Goal: Task Accomplishment & Management: Manage account settings

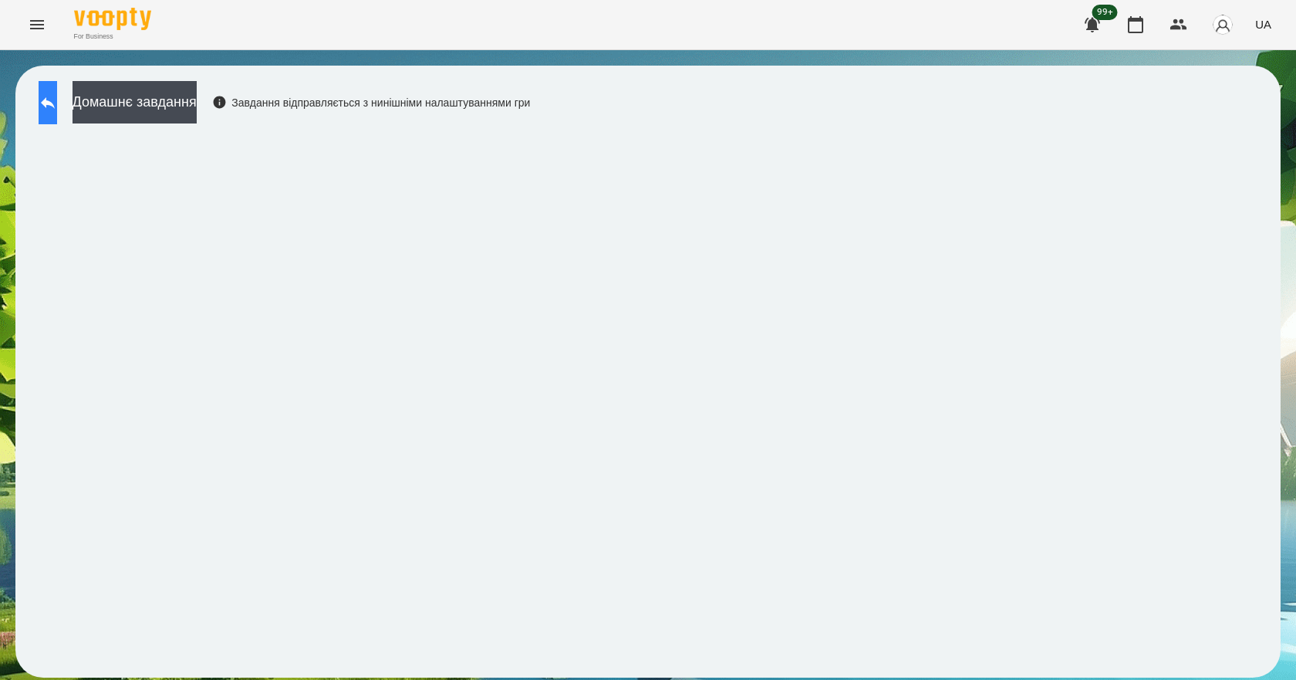
click at [57, 115] on button at bounding box center [48, 102] width 19 height 43
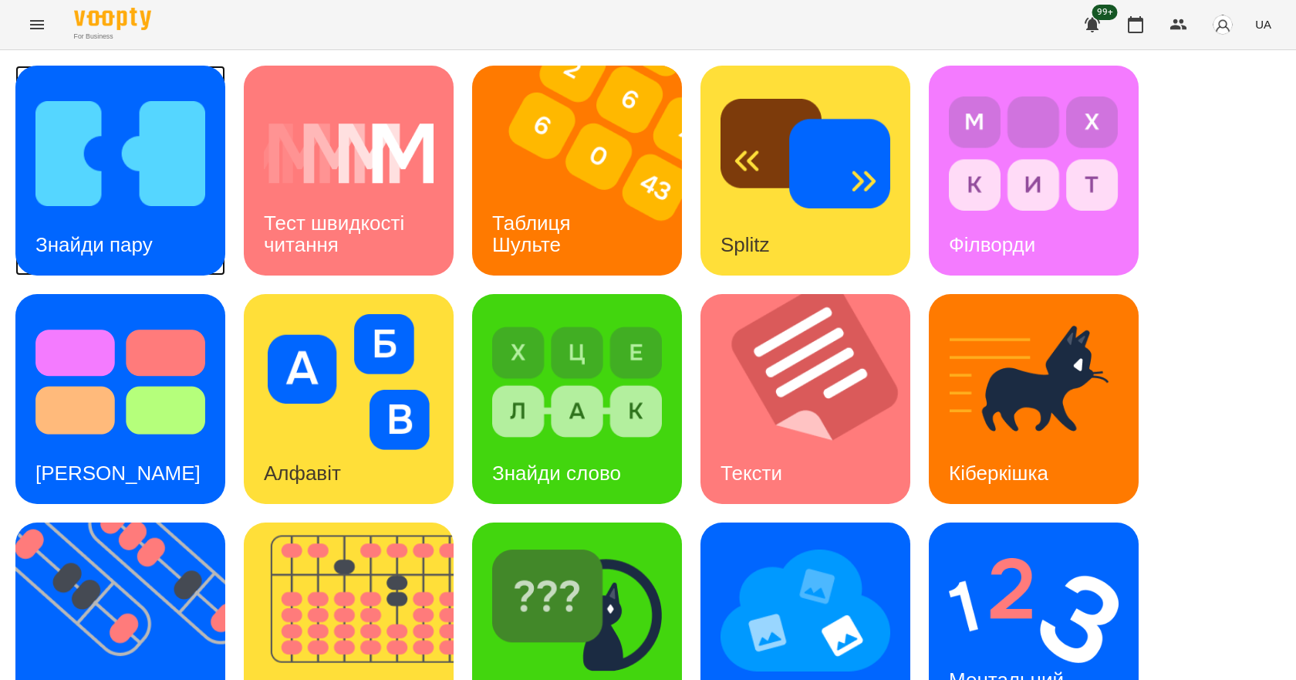
click at [76, 216] on div "Знайди пару" at bounding box center [93, 244] width 157 height 61
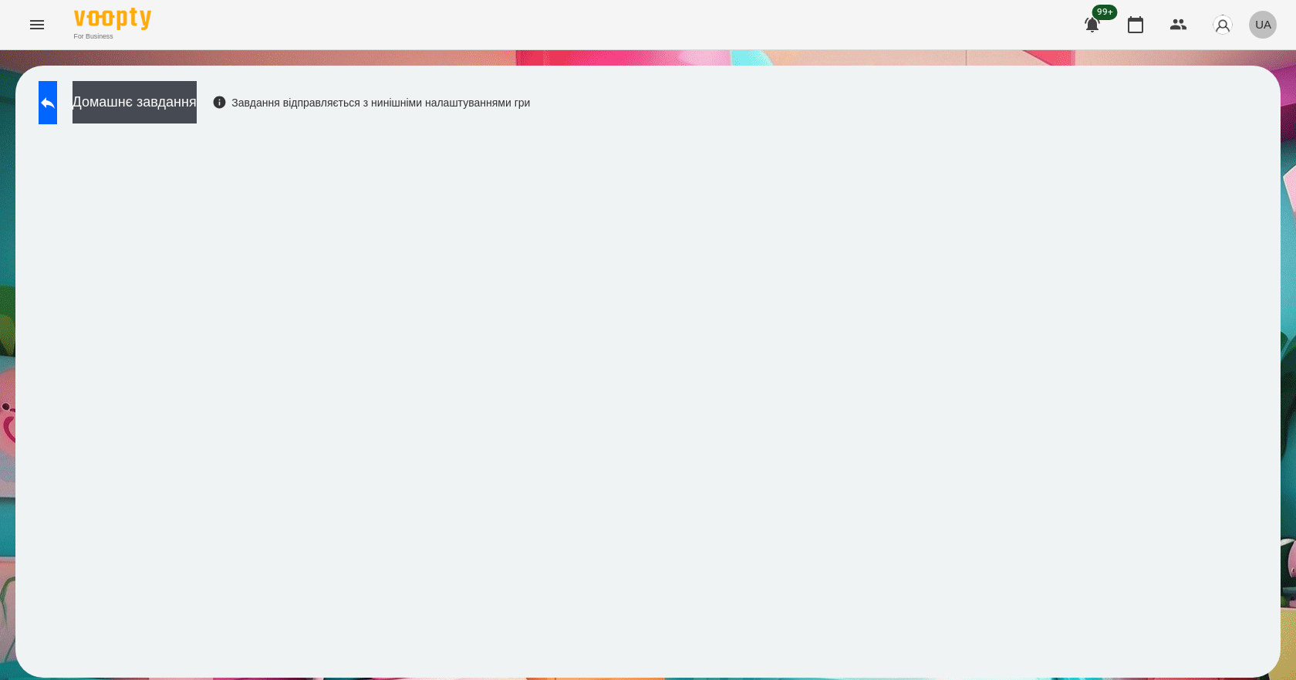
click at [1261, 29] on span "UA" at bounding box center [1263, 24] width 16 height 16
click at [1248, 56] on div "English" at bounding box center [1234, 60] width 79 height 28
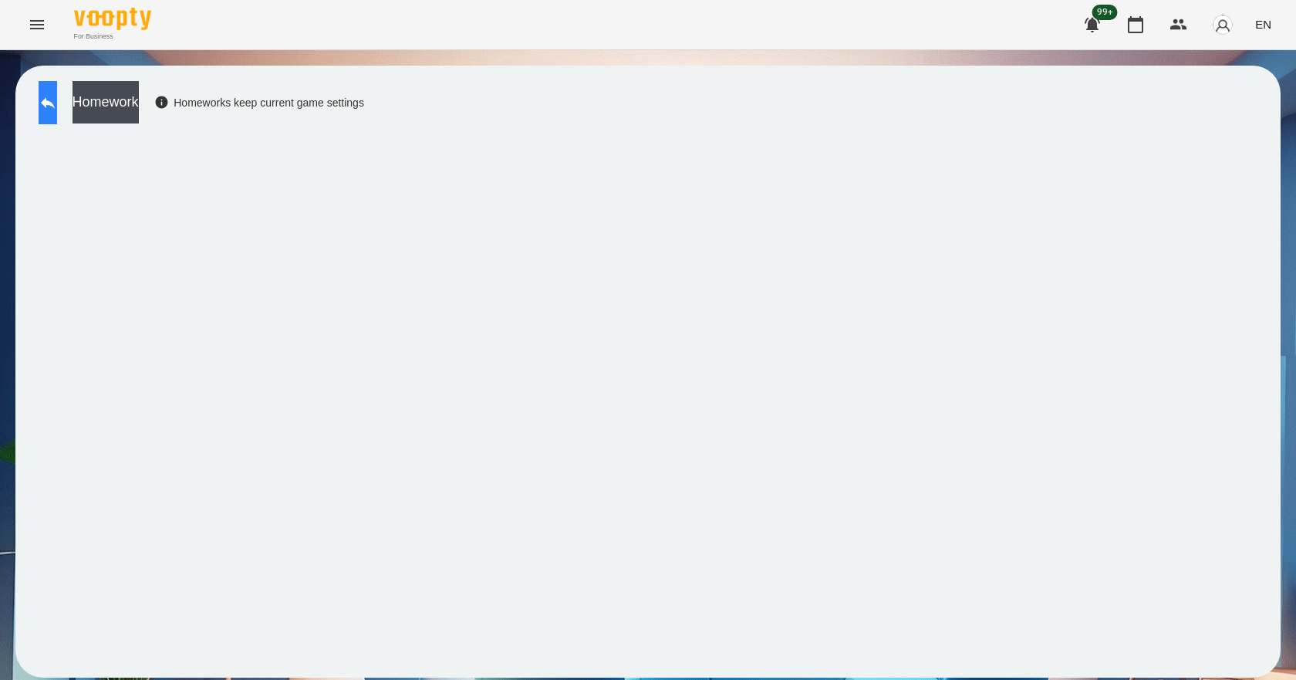
click at [57, 114] on button at bounding box center [48, 102] width 19 height 43
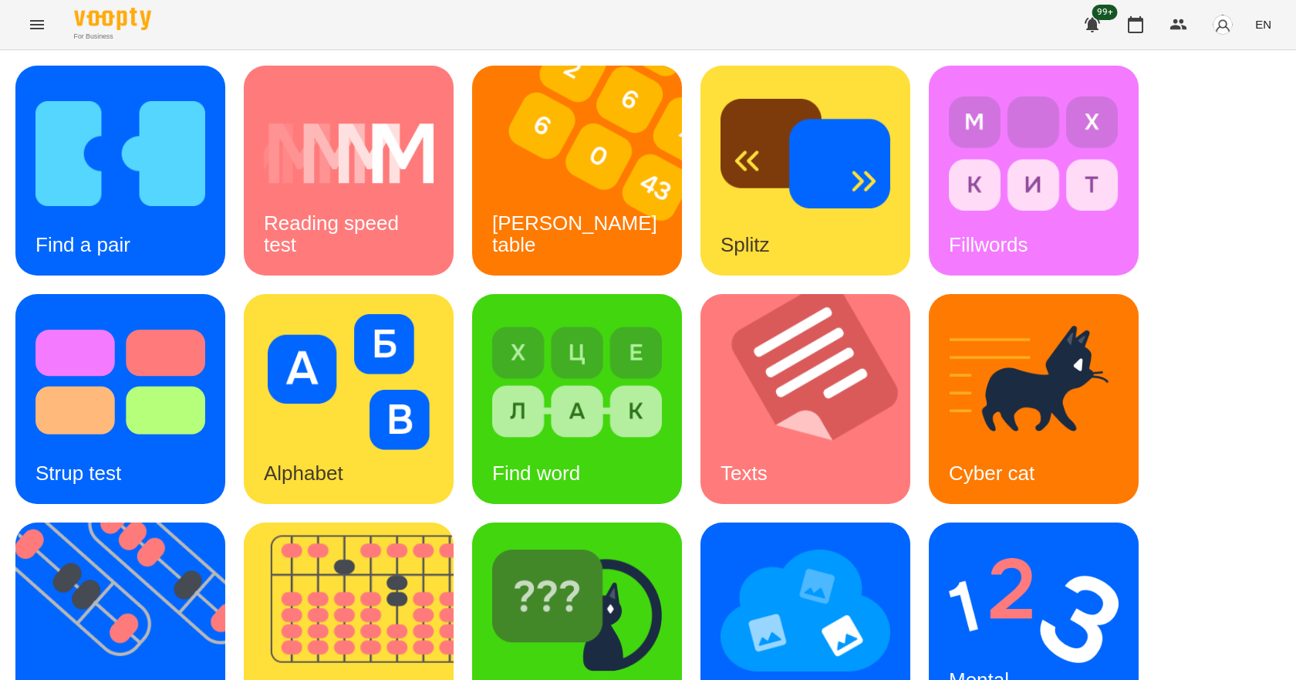
scroll to position [296, 0]
click at [1032, 650] on div "Mental counting" at bounding box center [987, 691] width 116 height 83
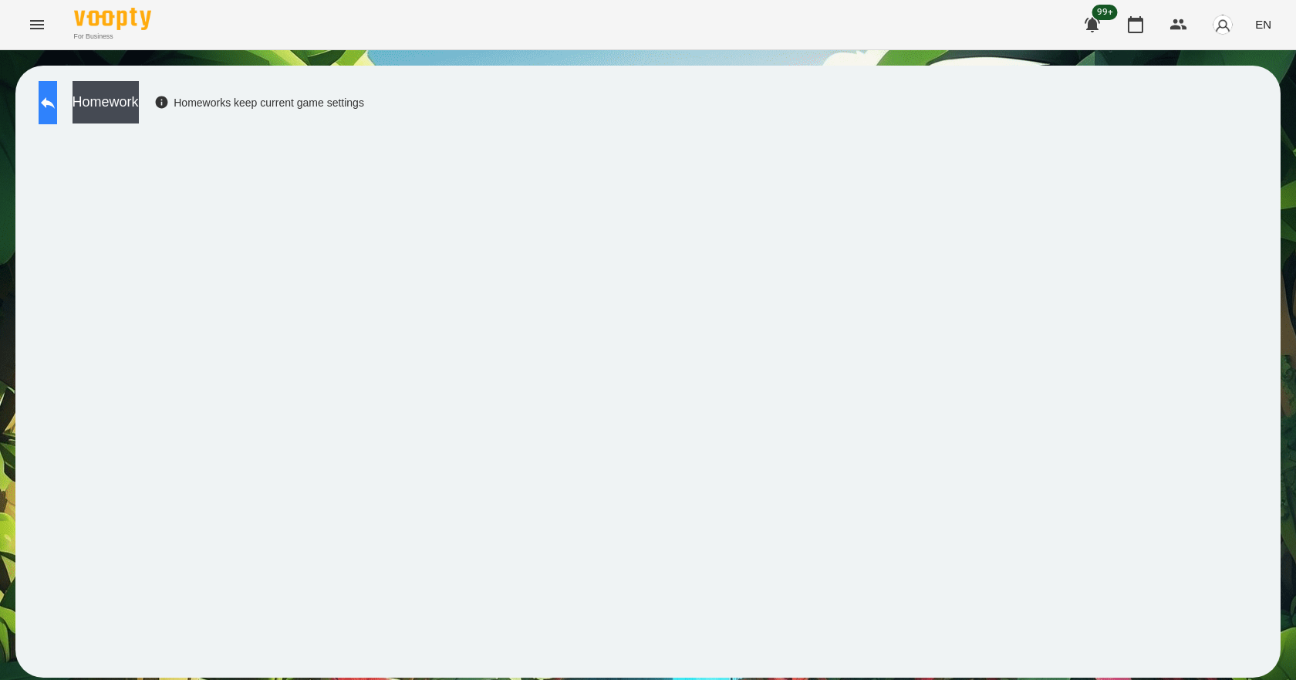
click at [57, 116] on button at bounding box center [48, 102] width 19 height 43
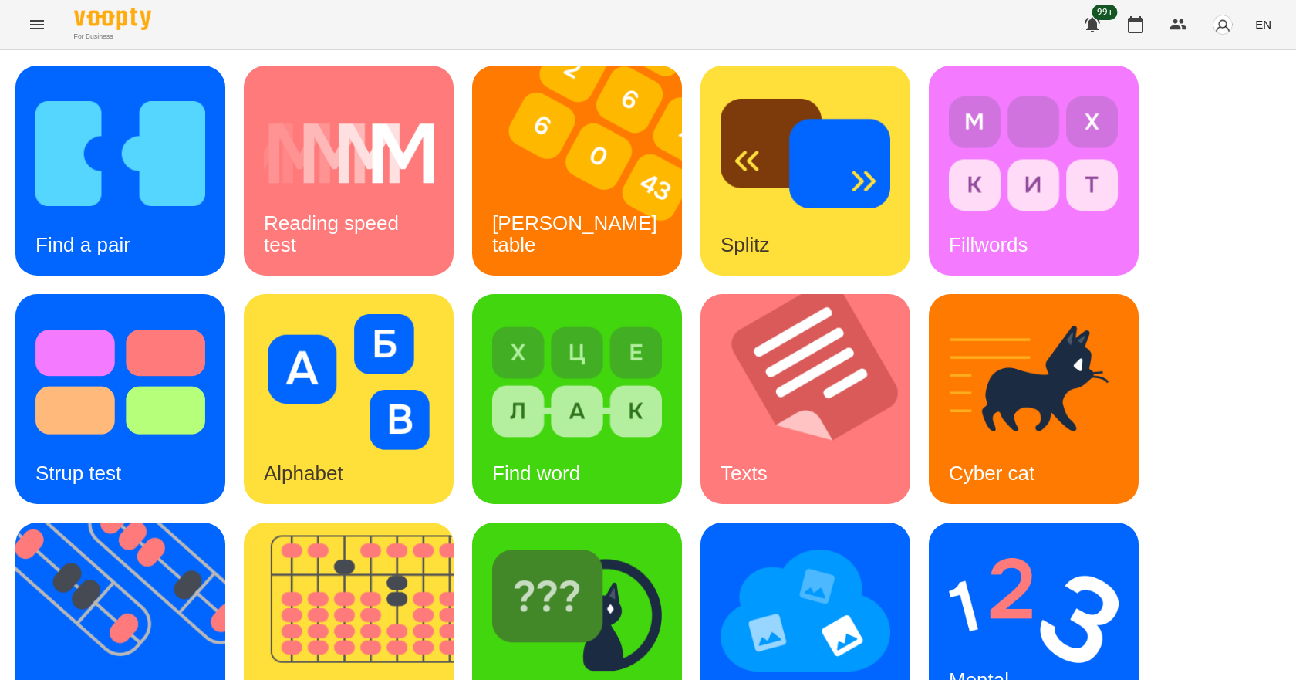
scroll to position [296, 0]
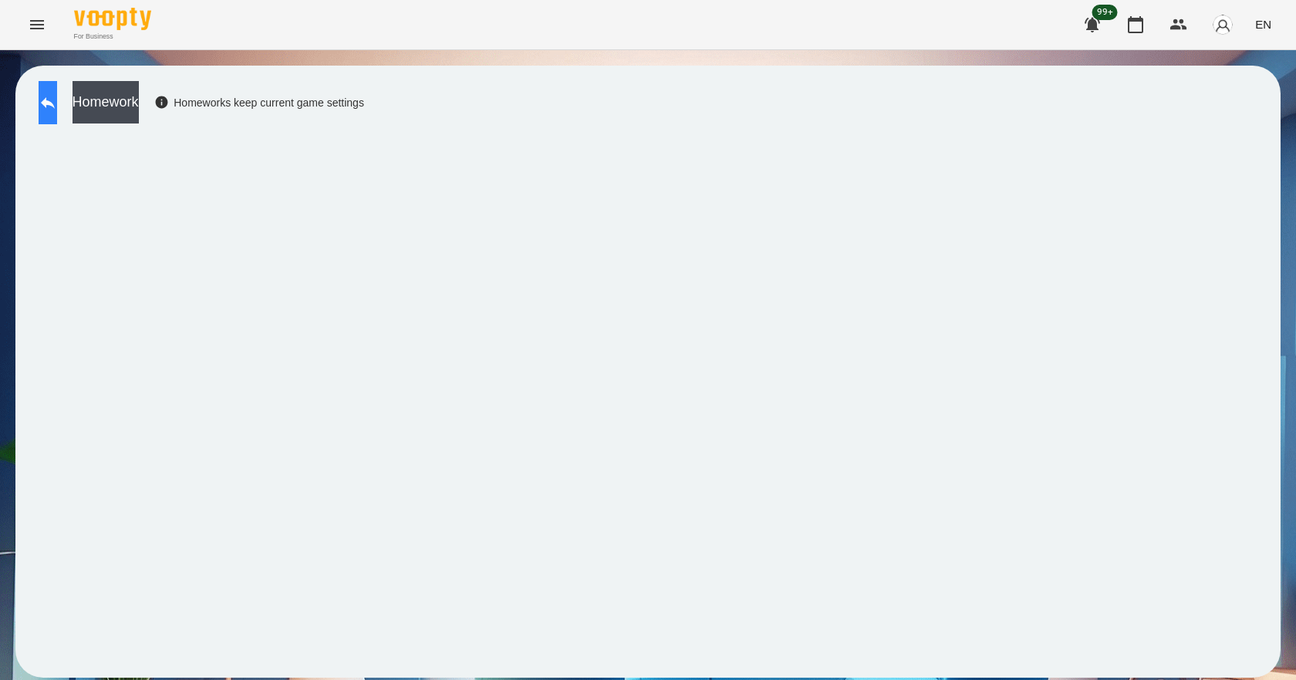
click at [42, 90] on button at bounding box center [48, 102] width 19 height 43
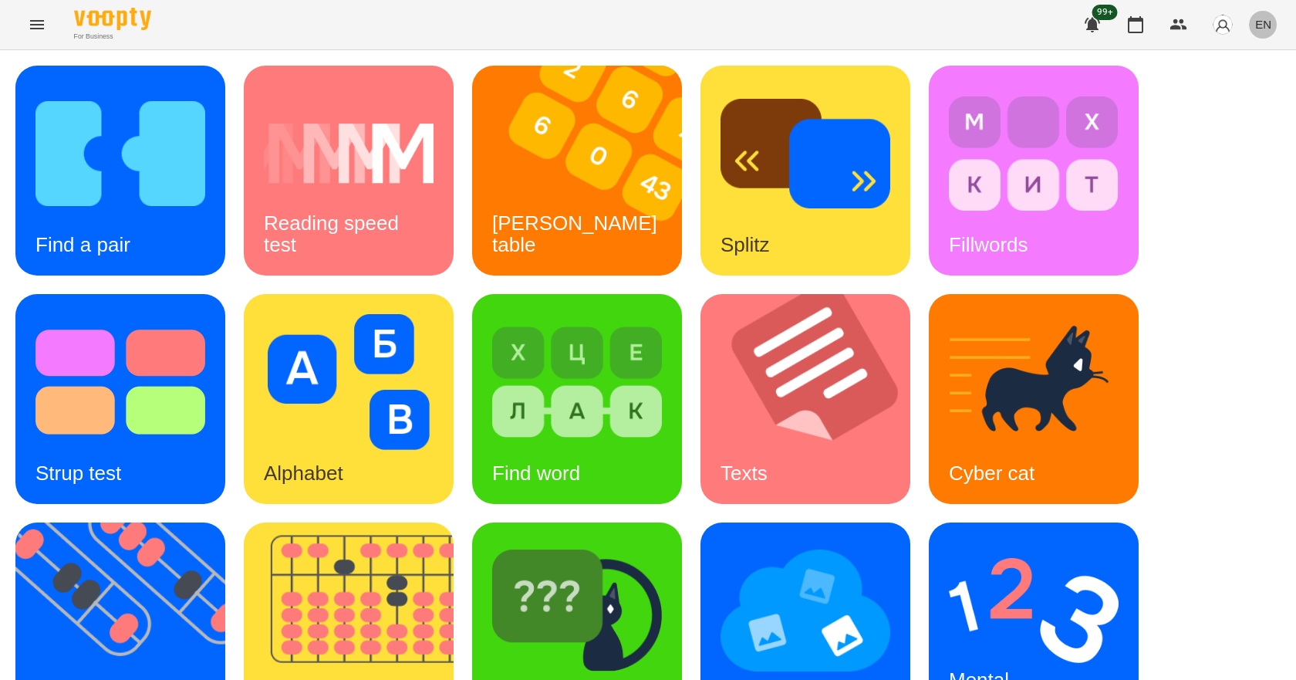
click at [1264, 25] on span "EN" at bounding box center [1263, 24] width 16 height 16
click at [1244, 88] on div "Українська" at bounding box center [1234, 87] width 79 height 28
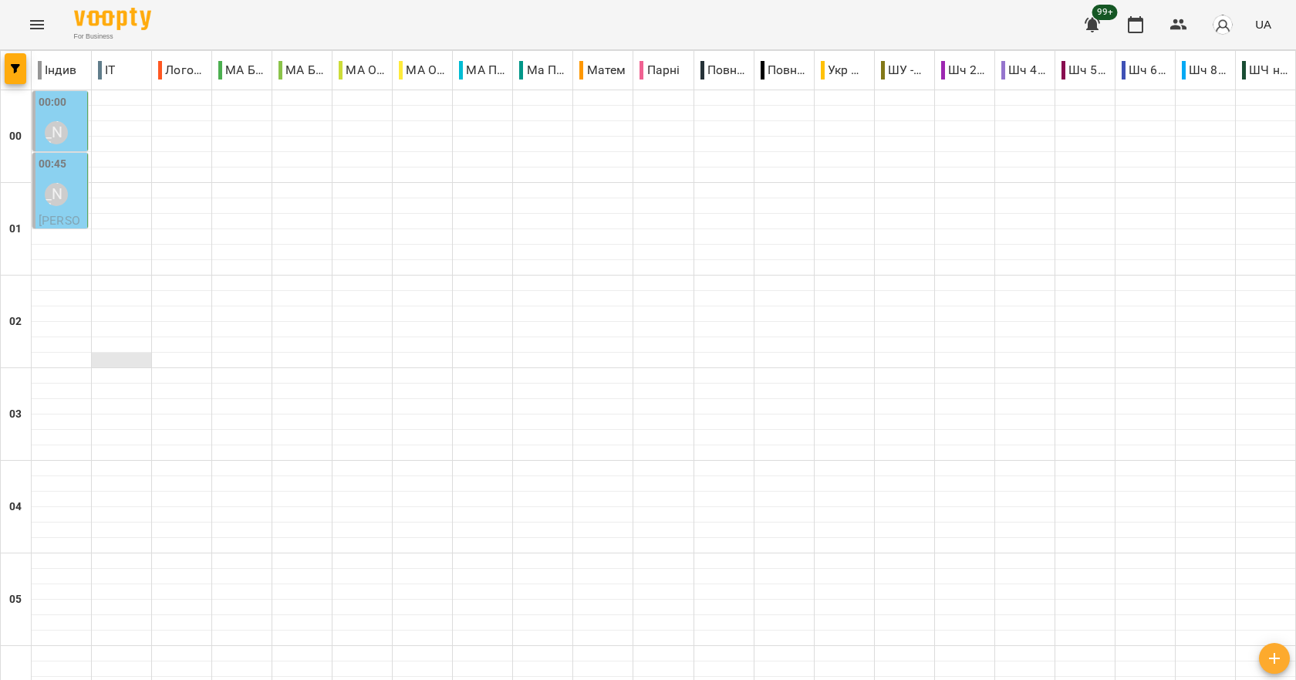
scroll to position [1466, 0]
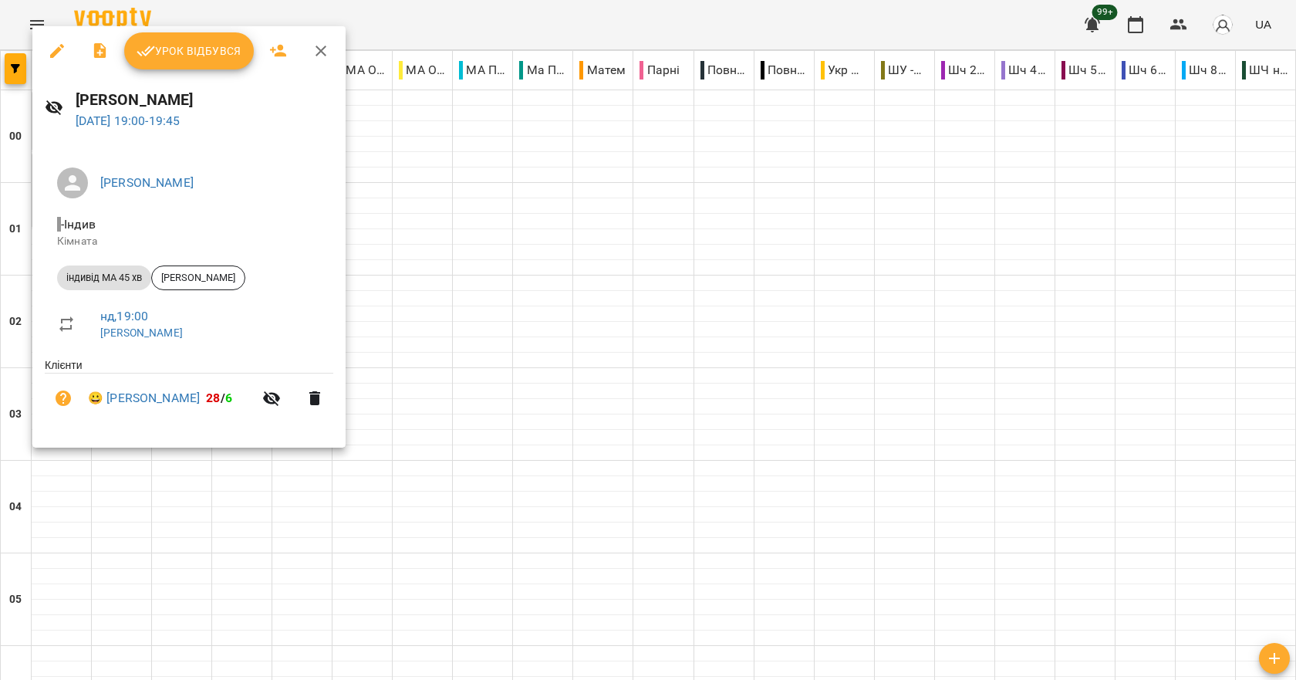
click at [316, 527] on div at bounding box center [648, 340] width 1296 height 680
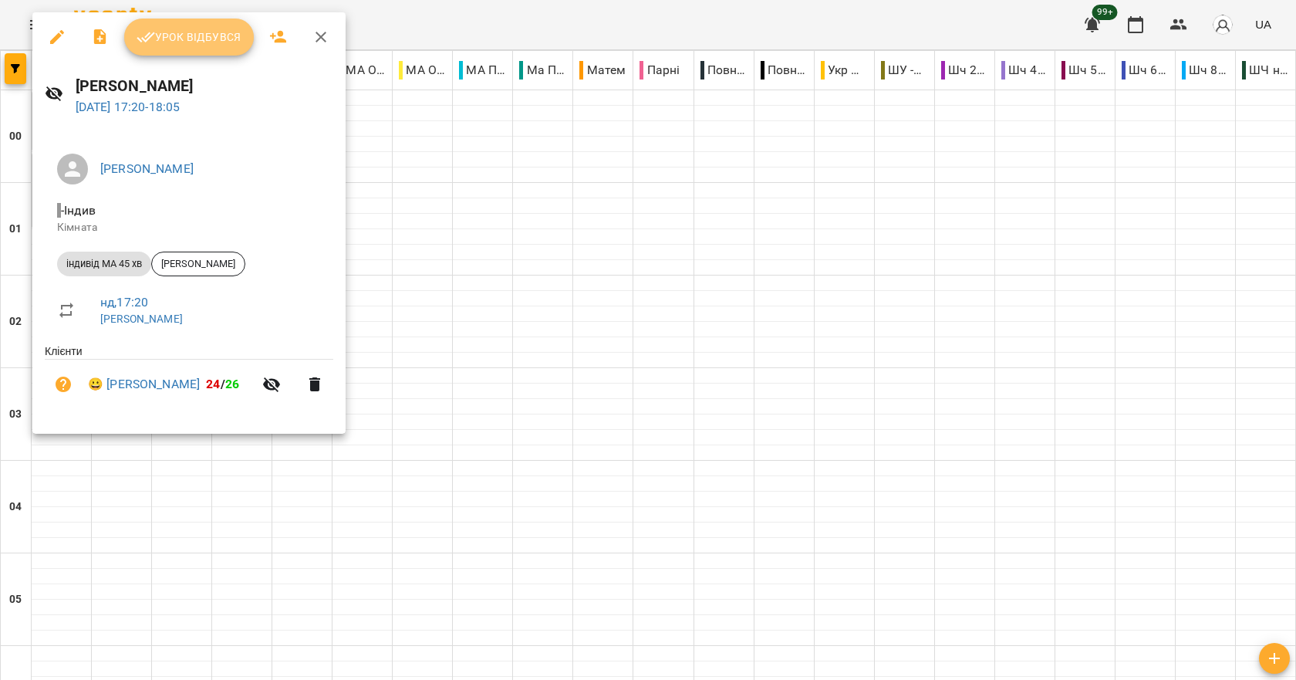
click at [177, 32] on span "Урок відбувся" at bounding box center [189, 37] width 105 height 19
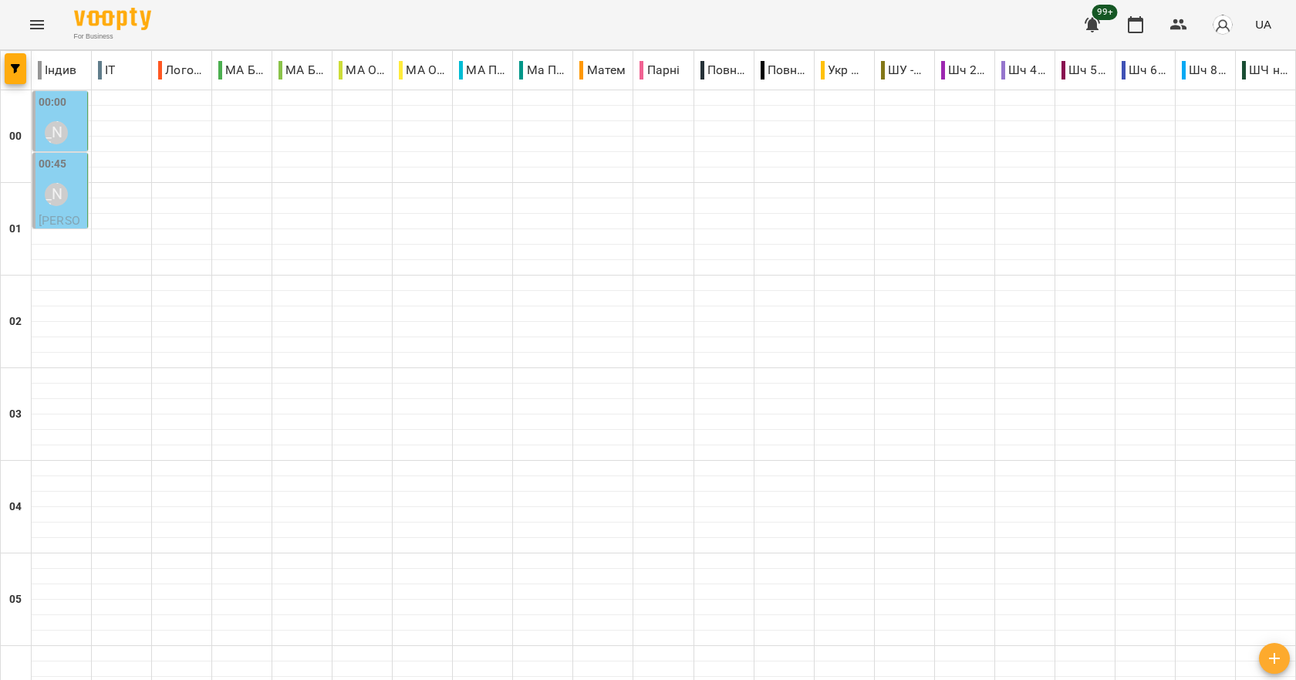
scroll to position [1543, 0]
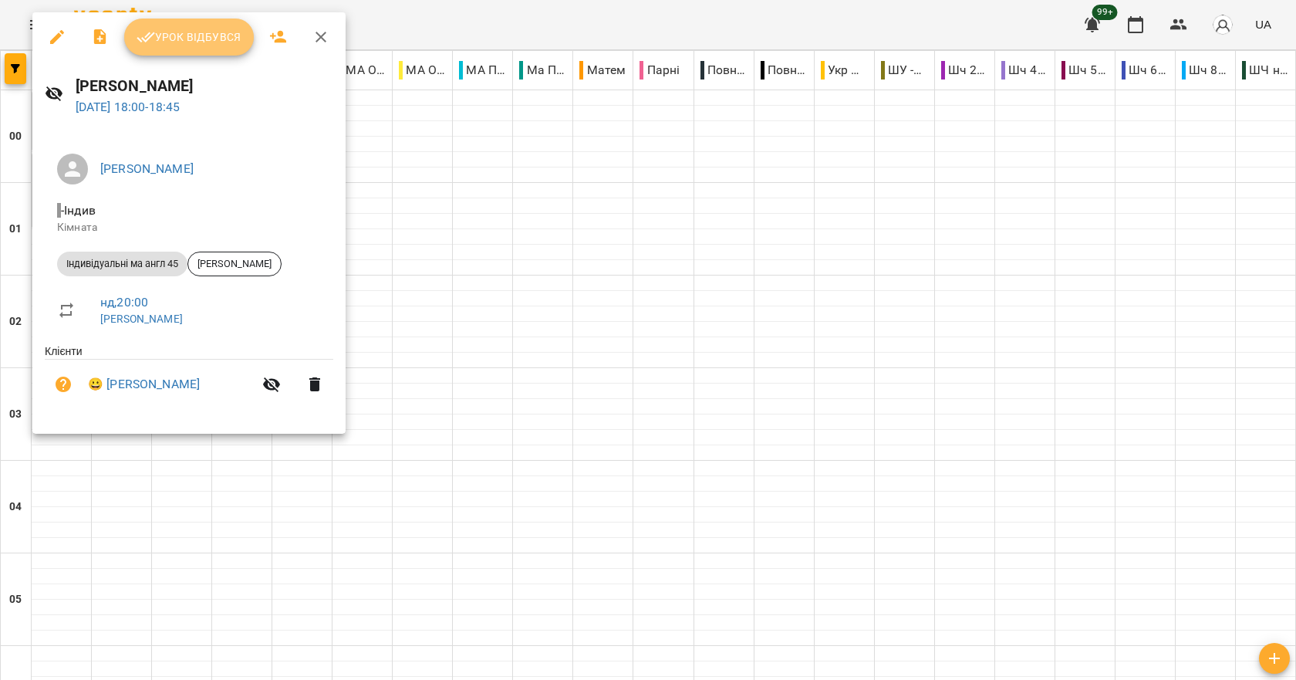
click at [199, 23] on button "Урок відбувся" at bounding box center [189, 37] width 130 height 37
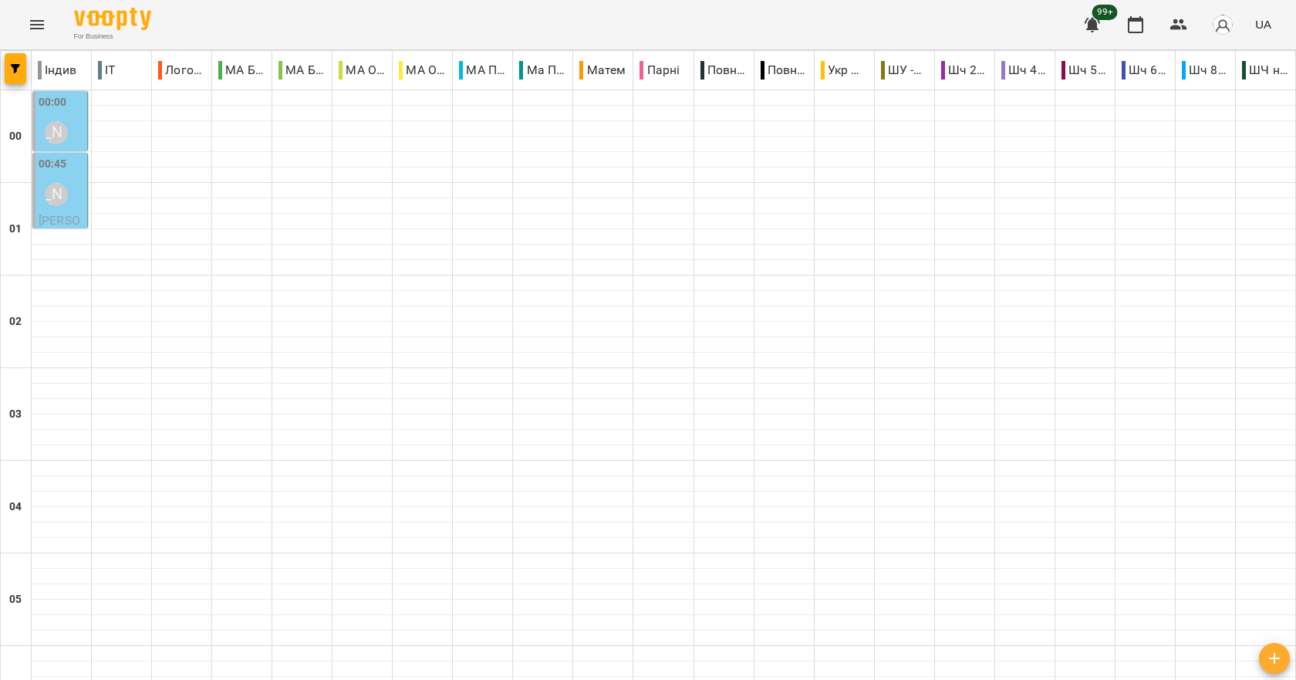
scroll to position [1735, 0]
